Goal: Check status: Check status

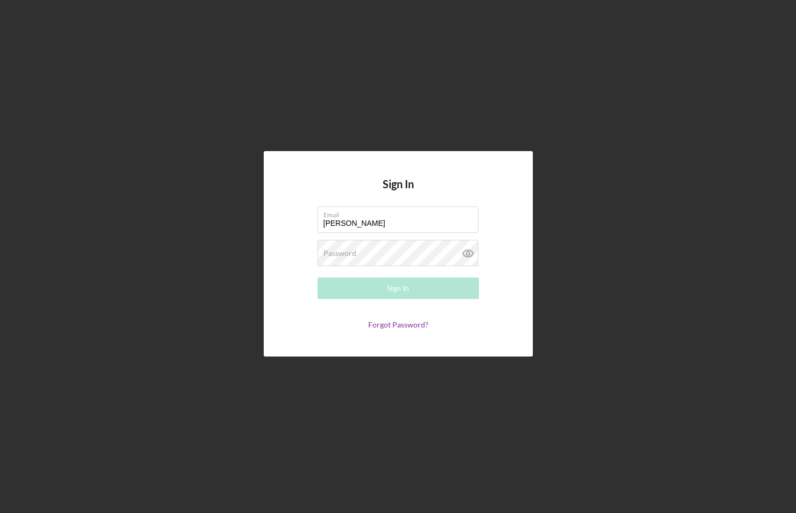
type input "[PERSON_NAME][EMAIL_ADDRESS][PERSON_NAME][DOMAIN_NAME]"
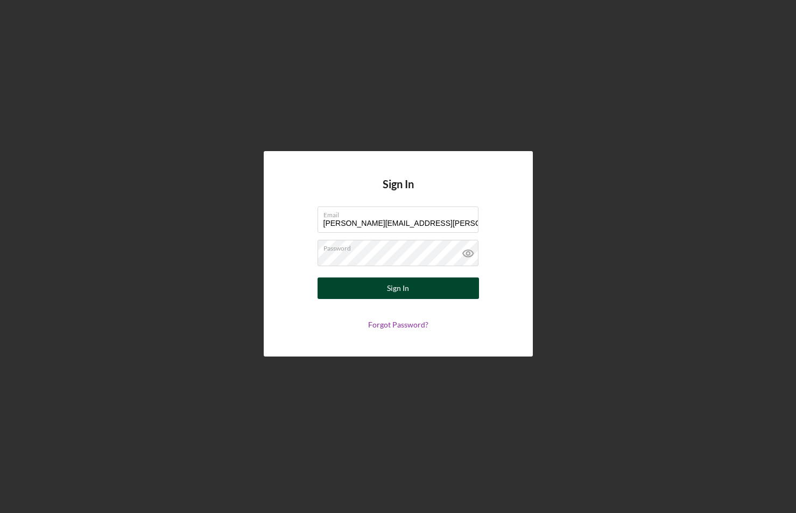
click at [351, 290] on button "Sign In" at bounding box center [397, 289] width 161 height 22
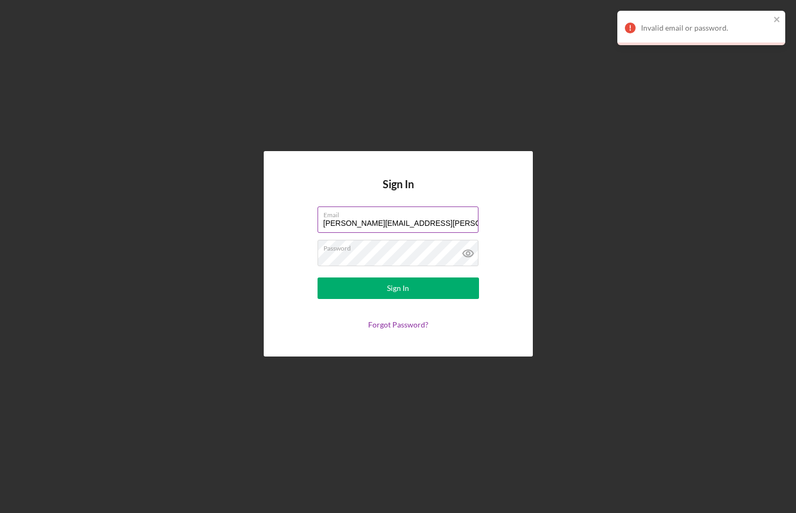
click at [430, 224] on input "[PERSON_NAME][EMAIL_ADDRESS][PERSON_NAME][DOMAIN_NAME]" at bounding box center [397, 220] width 161 height 26
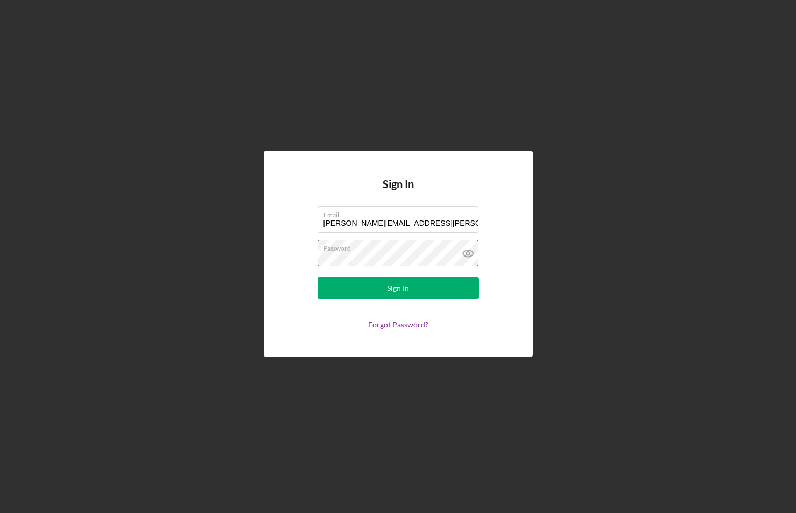
click at [96, 231] on div "Sign In Email [PERSON_NAME][EMAIL_ADDRESS][PERSON_NAME][DOMAIN_NAME] Password S…" at bounding box center [397, 254] width 785 height 508
click at [470, 257] on icon at bounding box center [467, 253] width 10 height 7
click at [382, 284] on button "Sign In" at bounding box center [397, 289] width 161 height 22
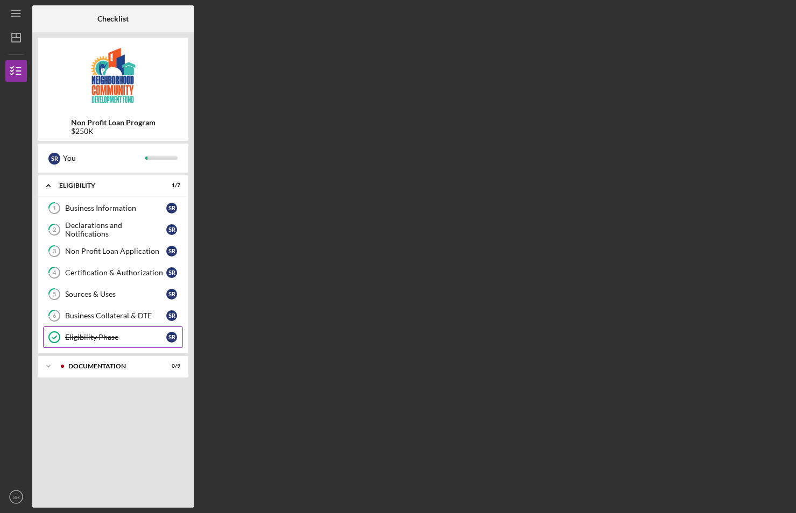
click at [95, 332] on link "Eligibility Phase Eligibility Phase S R" at bounding box center [113, 338] width 140 height 22
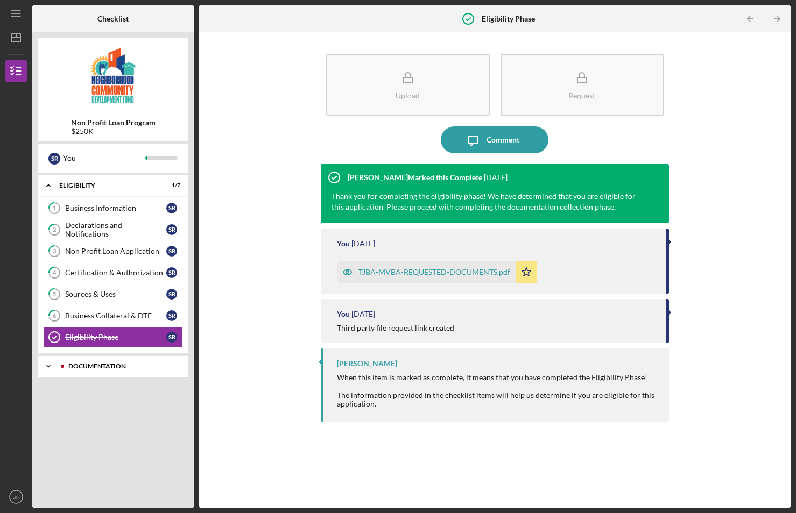
click at [105, 367] on div "Documentation" at bounding box center [121, 366] width 107 height 6
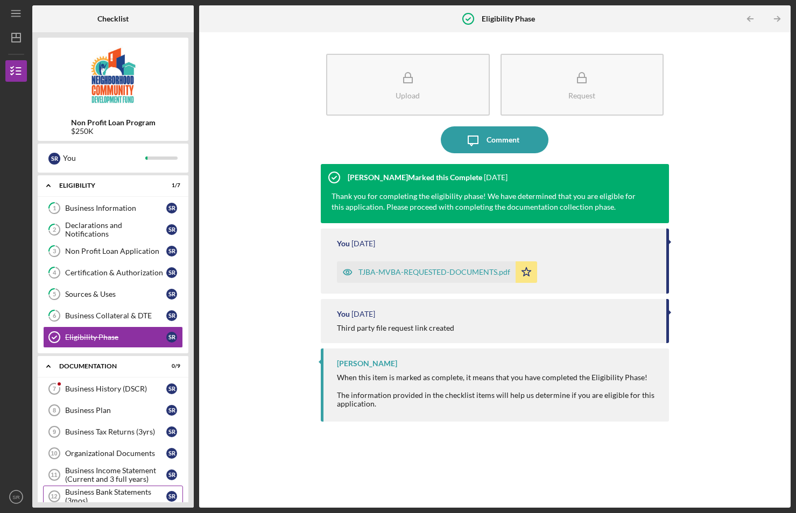
click at [104, 493] on div "Business Bank Statements (3mos)" at bounding box center [115, 496] width 101 height 17
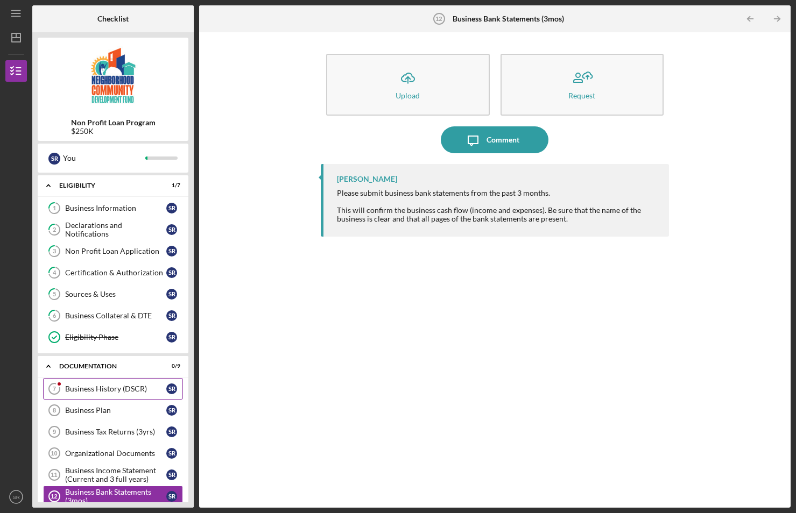
click at [123, 386] on div "Business History (DSCR)" at bounding box center [115, 389] width 101 height 9
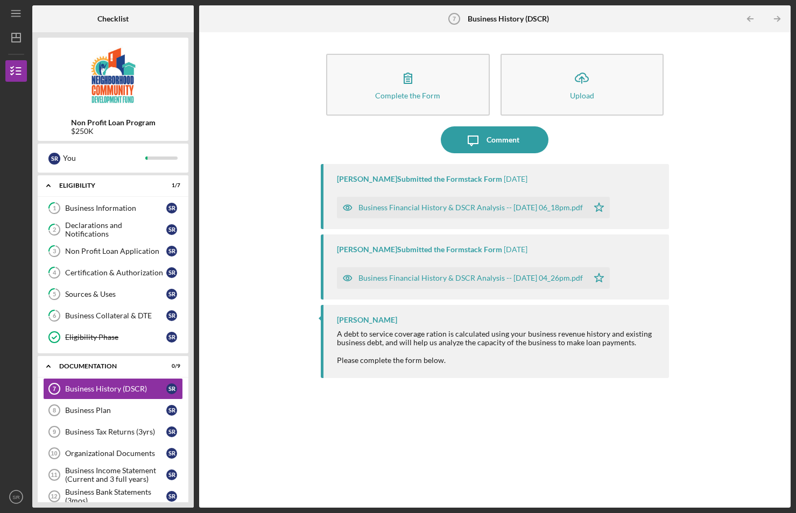
click at [375, 272] on div "Business Financial History & DSCR Analysis -- [DATE] 04_26pm.pdf" at bounding box center [462, 278] width 251 height 22
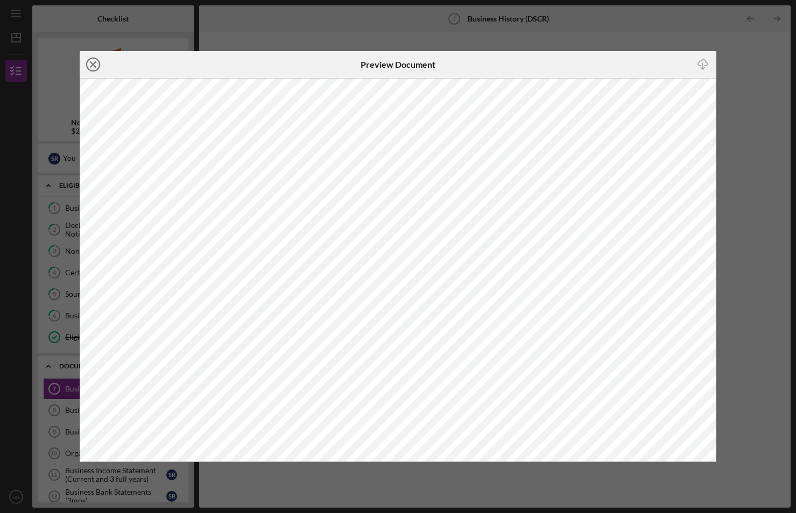
click at [94, 61] on icon "Icon/Close" at bounding box center [93, 64] width 27 height 27
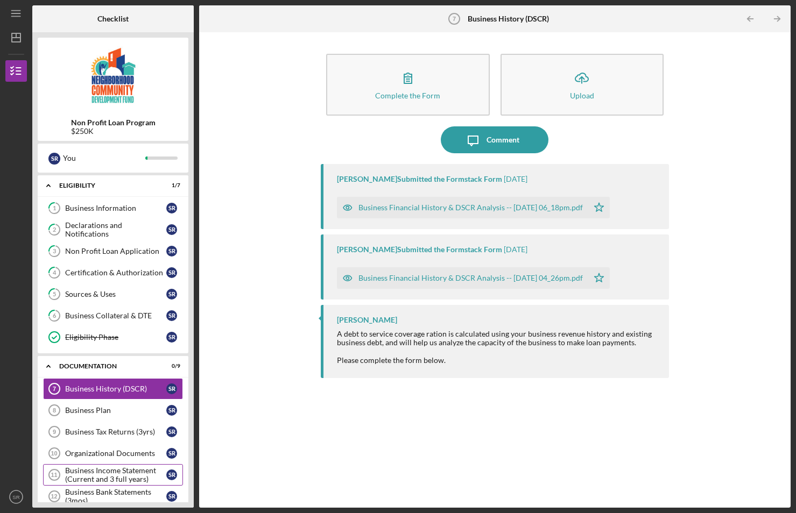
click at [107, 474] on div "Business Income Statement (Current and 3 full years)" at bounding box center [115, 474] width 101 height 17
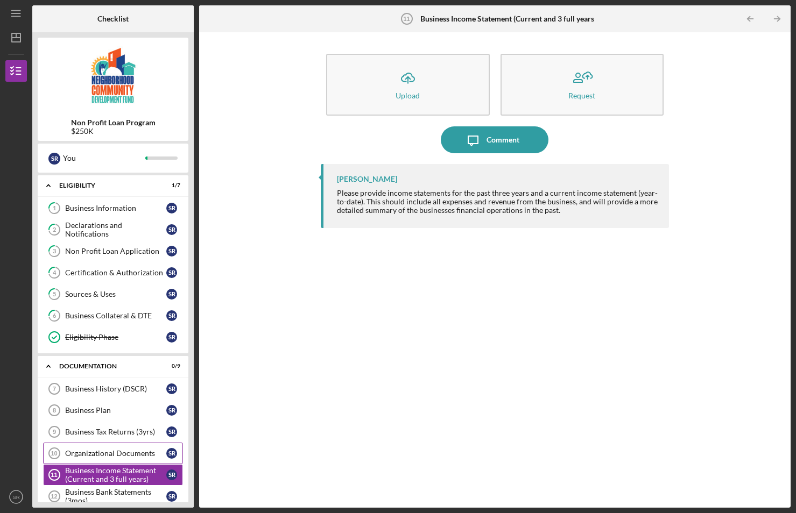
click at [102, 453] on div "Organizational Documents" at bounding box center [115, 453] width 101 height 9
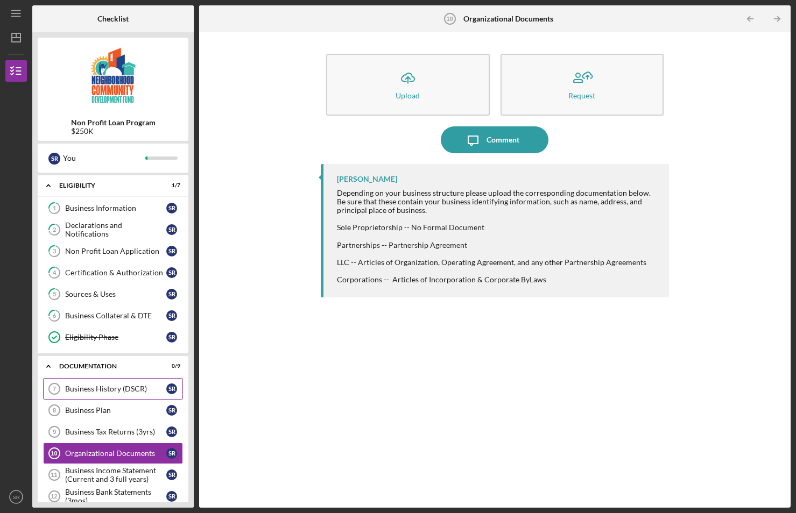
click at [85, 388] on div "Business History (DSCR)" at bounding box center [115, 389] width 101 height 9
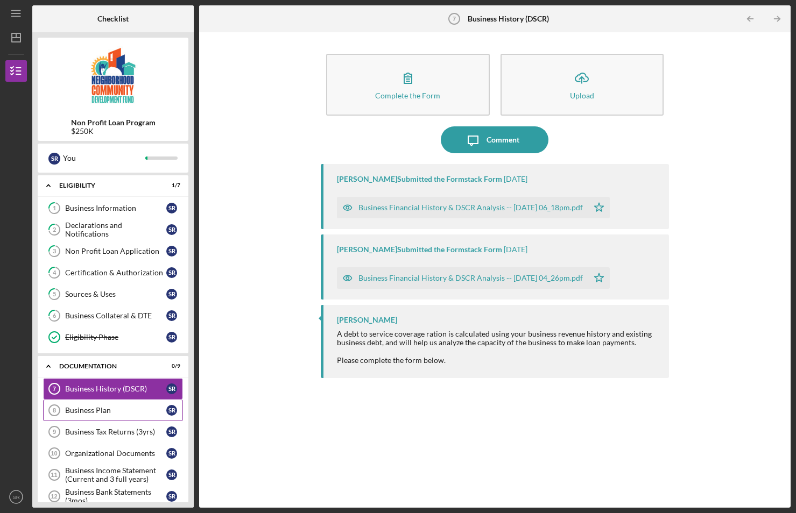
click at [93, 409] on div "Business Plan" at bounding box center [115, 410] width 101 height 9
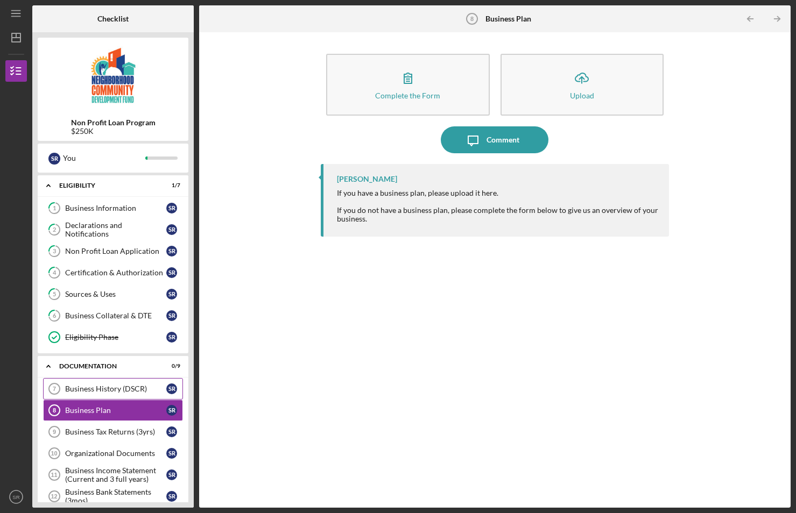
click at [82, 388] on div "Business History (DSCR)" at bounding box center [115, 389] width 101 height 9
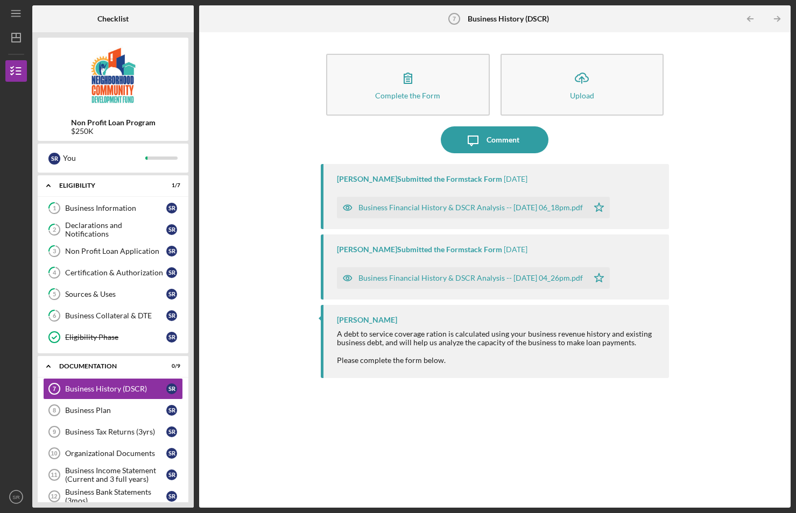
drag, startPoint x: 198, startPoint y: 359, endPoint x: 197, endPoint y: 384, distance: 24.2
click at [197, 384] on div "Checklist Non Profit Loan Program $250K S R You Icon/Expander Eligibility 1 / 7…" at bounding box center [411, 256] width 758 height 502
click at [79, 368] on div "Documentation" at bounding box center [117, 366] width 116 height 6
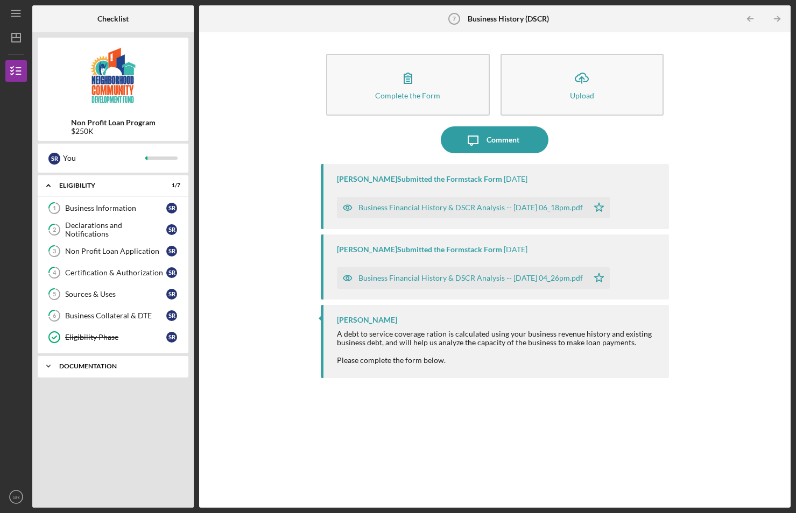
click at [79, 368] on div "Documentation" at bounding box center [117, 366] width 116 height 6
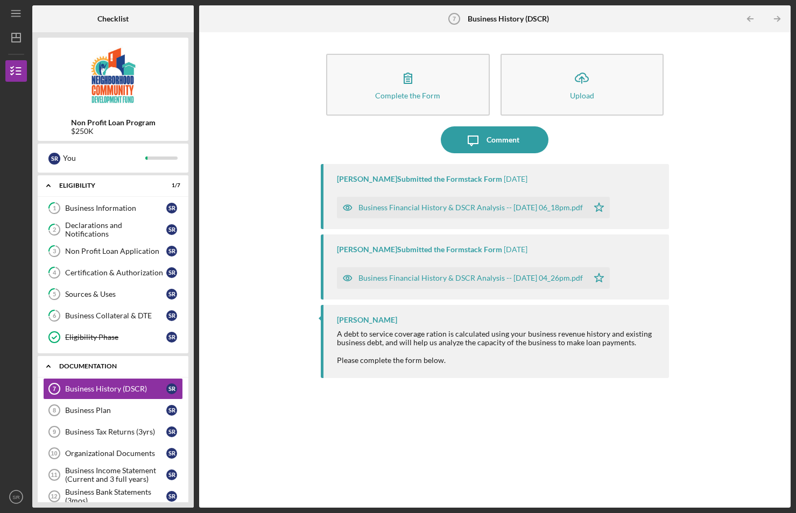
scroll to position [50, 0]
